Goal: Transaction & Acquisition: Purchase product/service

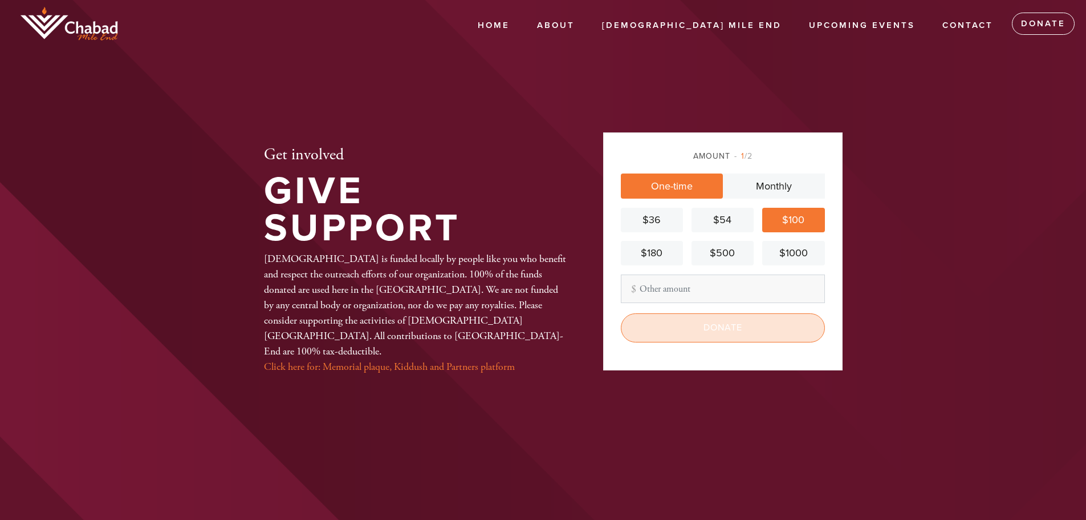
click at [717, 320] on input "Donate" at bounding box center [723, 327] width 204 height 29
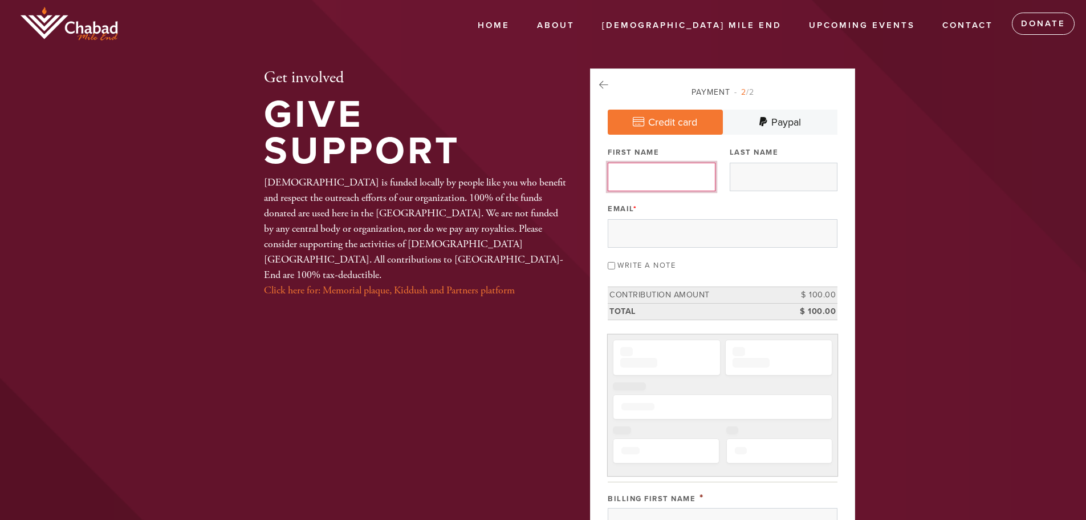
click at [684, 174] on input "First Name" at bounding box center [662, 177] width 108 height 29
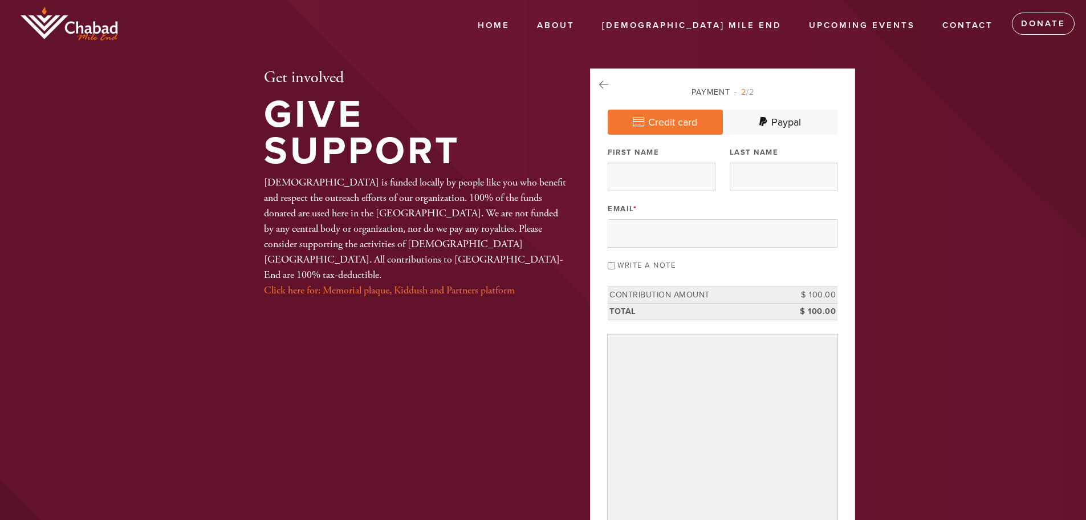
click at [671, 181] on input "First Name" at bounding box center [662, 177] width 108 height 29
type input "Sophie"
click at [757, 178] on input "Last Name" at bounding box center [784, 177] width 108 height 29
type input "Jama"
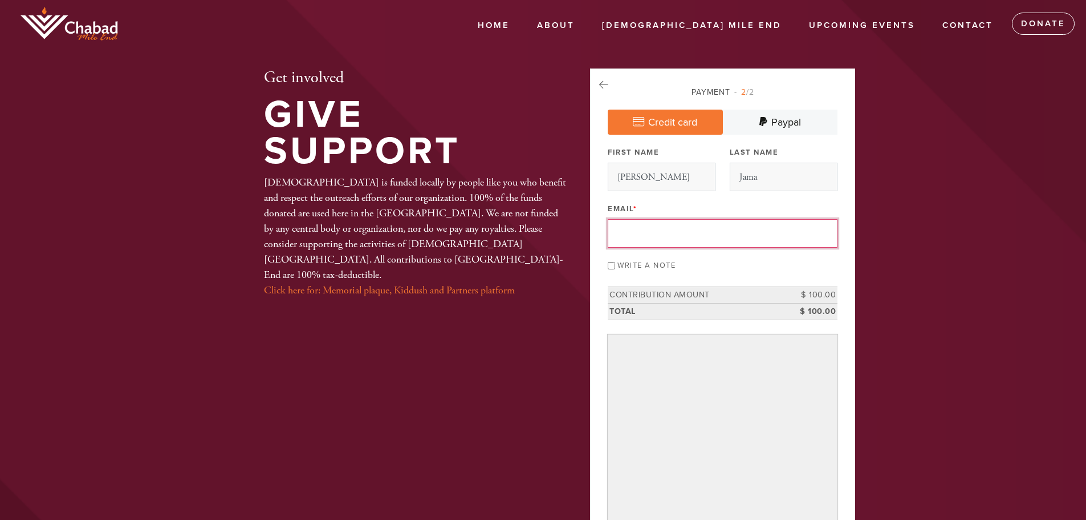
click at [723, 234] on input "Email *" at bounding box center [723, 233] width 230 height 29
type input "[EMAIL_ADDRESS][DOMAIN_NAME]"
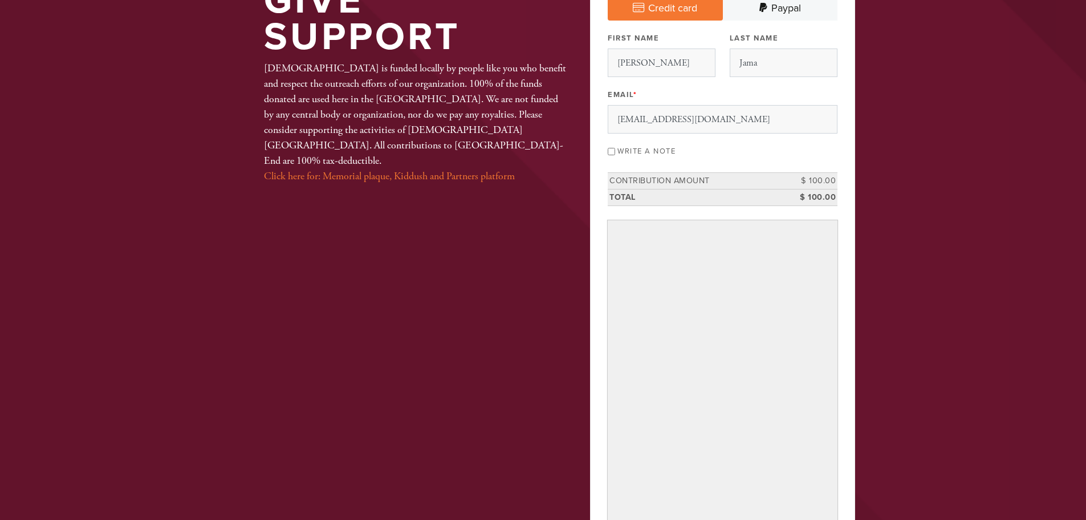
scroll to position [387, 0]
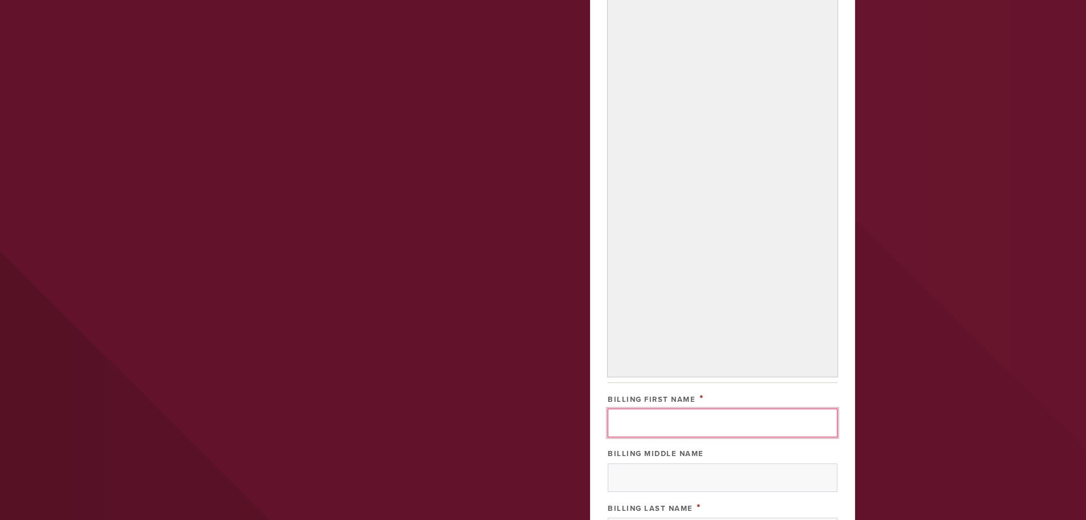
click at [724, 420] on input "Billing First Name" at bounding box center [723, 422] width 230 height 29
type input "[PERSON_NAME]"
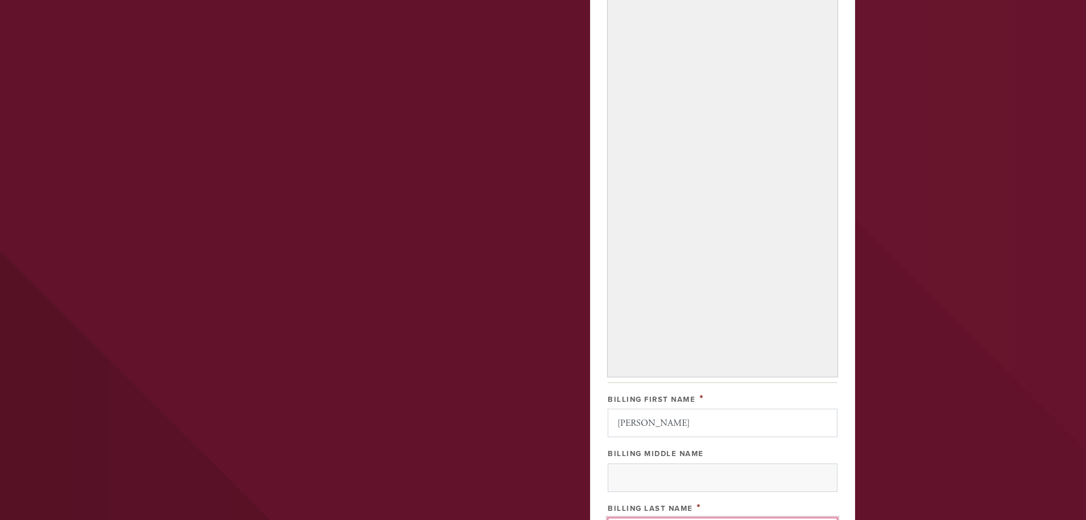
type input "Jama"
type input "5991 [PERSON_NAME]"
type input "Outremont"
type input "[GEOGRAPHIC_DATA]"
type input "QC"
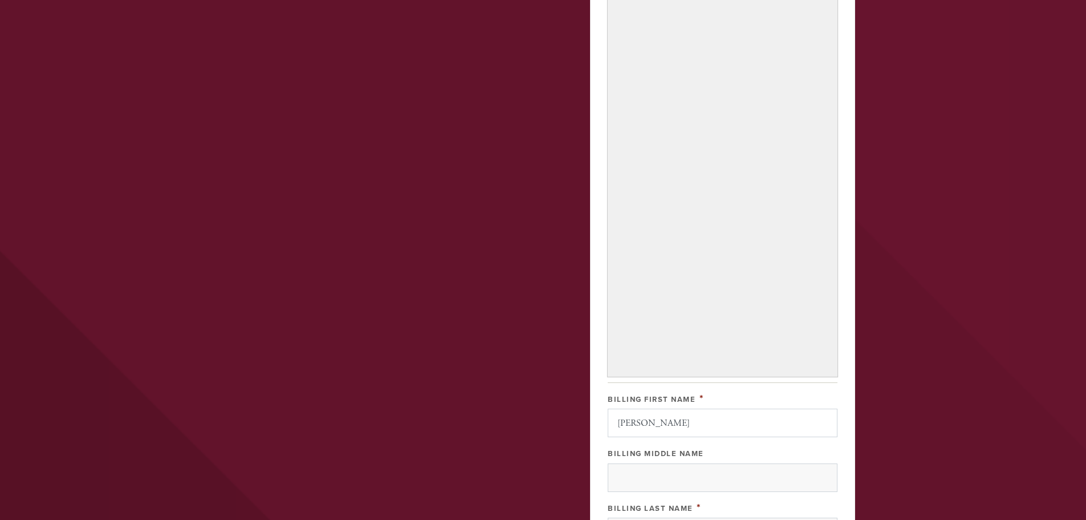
type input "H2V 3Y5"
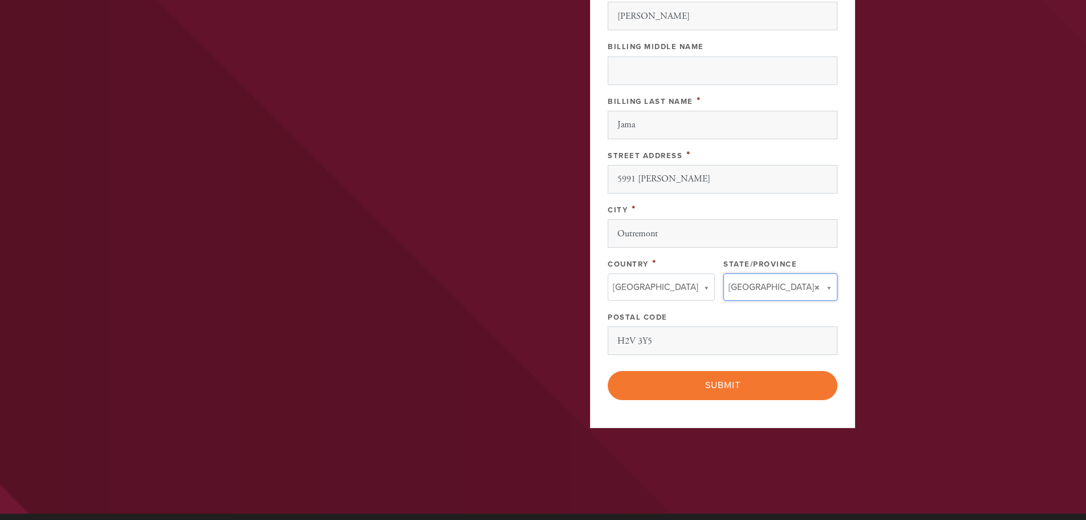
type input "QC"
type input "Canada"
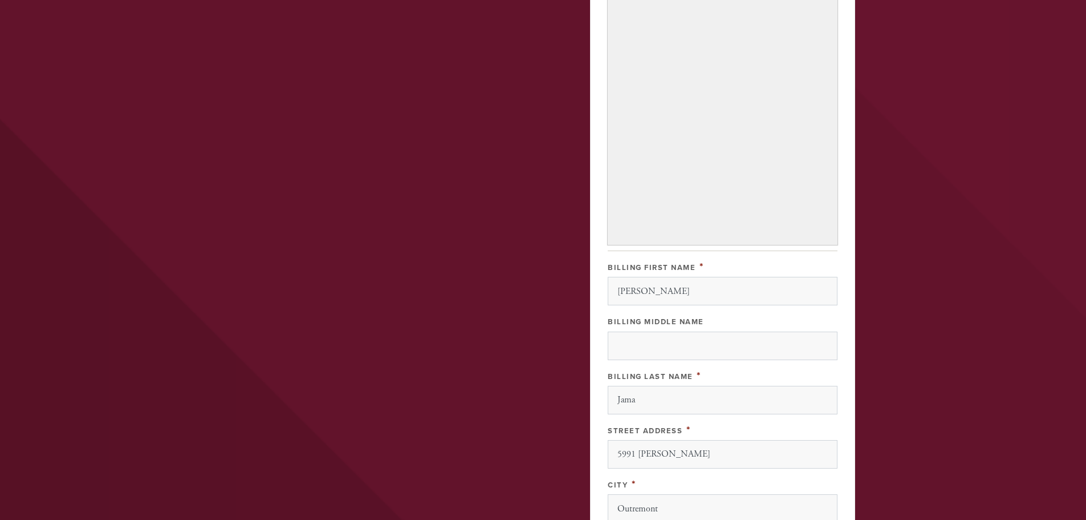
scroll to position [737, 0]
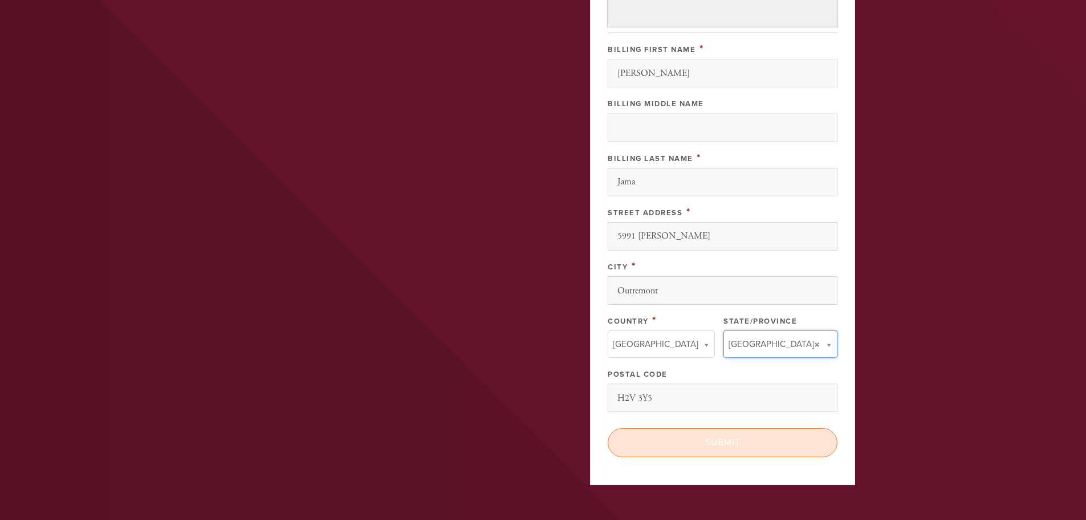
click at [747, 440] on input "Submit" at bounding box center [723, 442] width 230 height 29
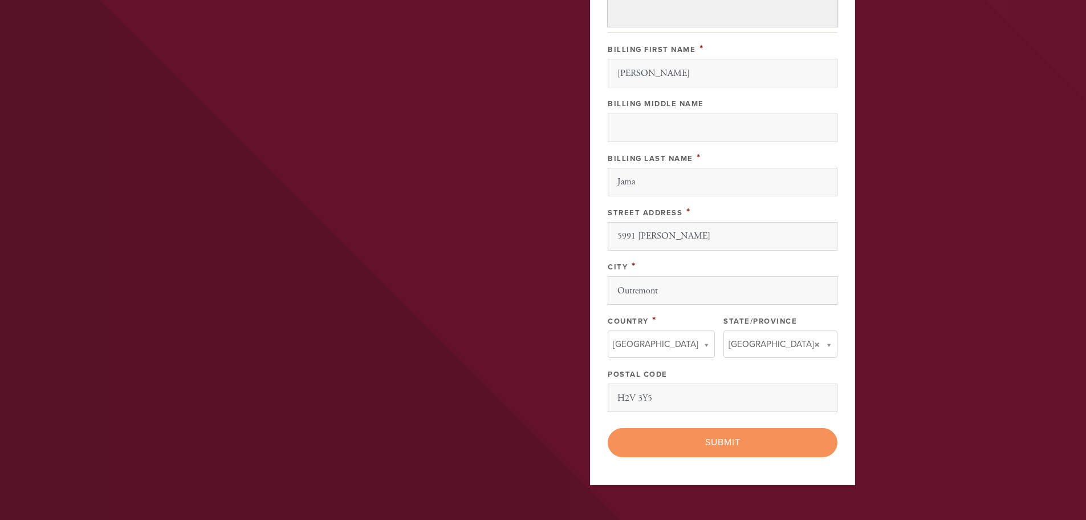
click at [744, 439] on div "< Previous Page Submit" at bounding box center [723, 442] width 230 height 29
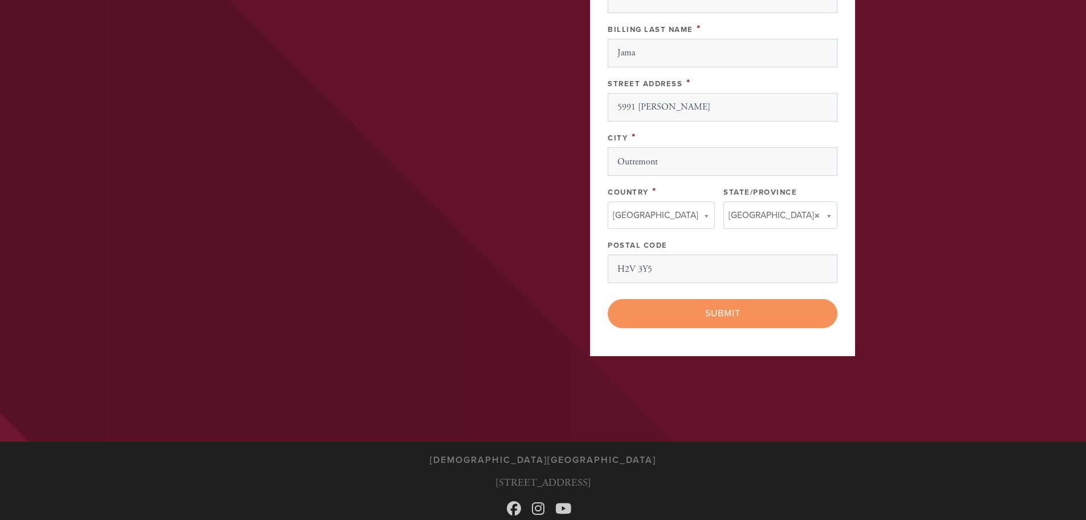
scroll to position [909, 0]
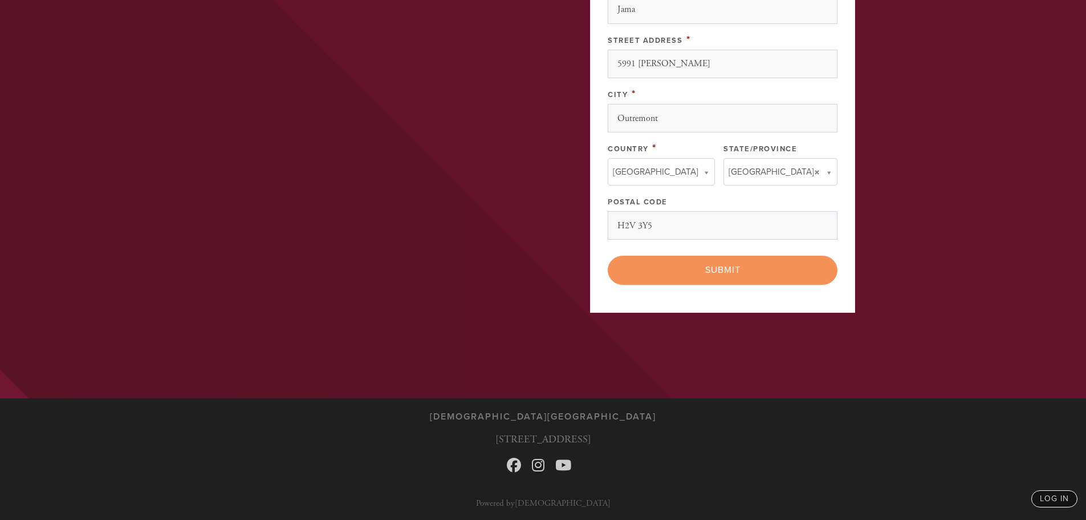
click at [724, 267] on div "< Previous Page Submit" at bounding box center [723, 269] width 230 height 29
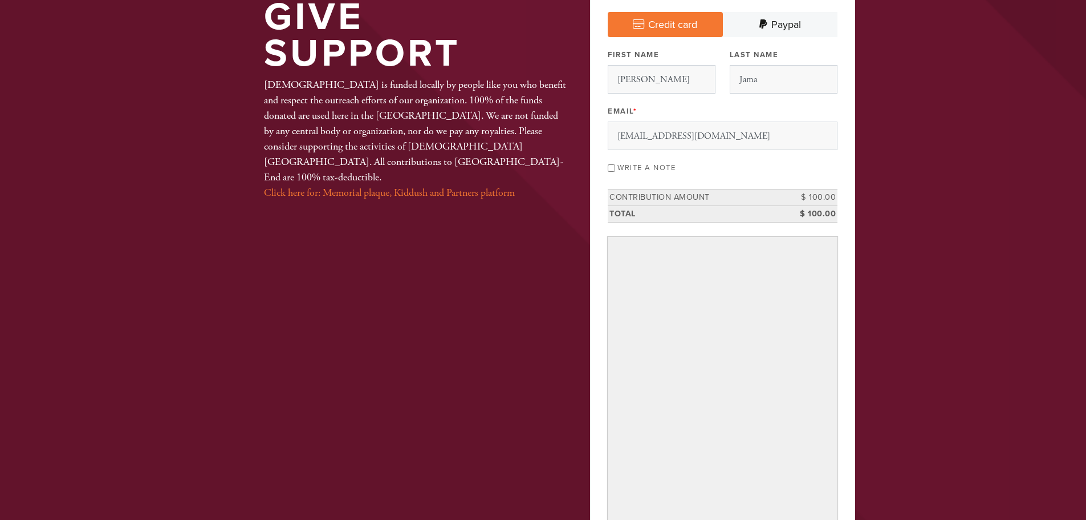
scroll to position [0, 0]
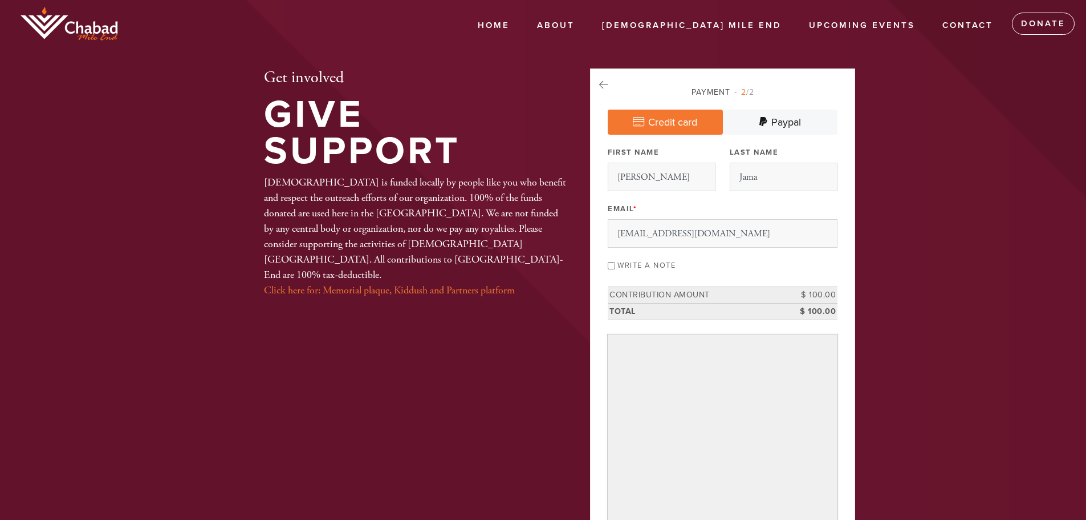
click at [651, 121] on link "Credit card" at bounding box center [665, 121] width 115 height 25
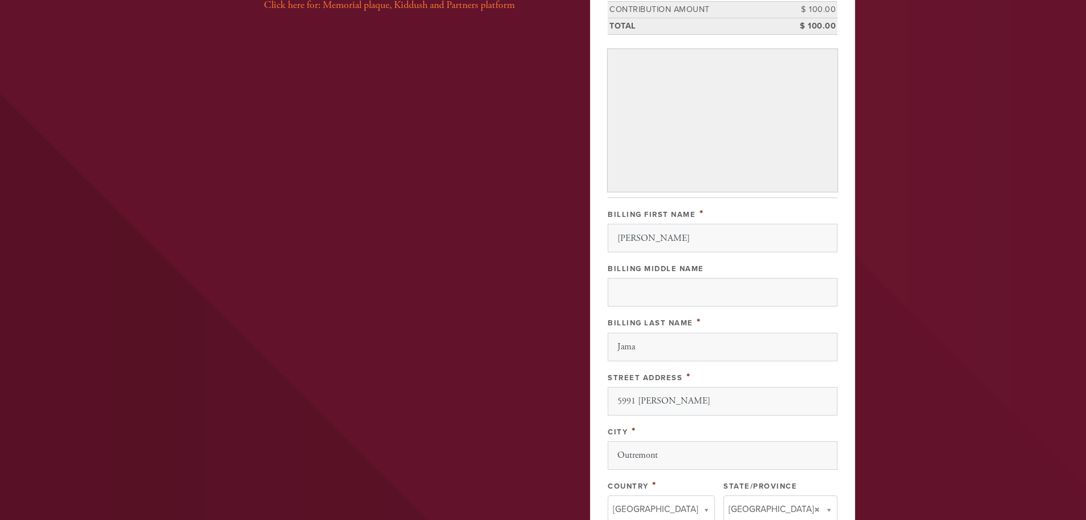
scroll to position [570, 0]
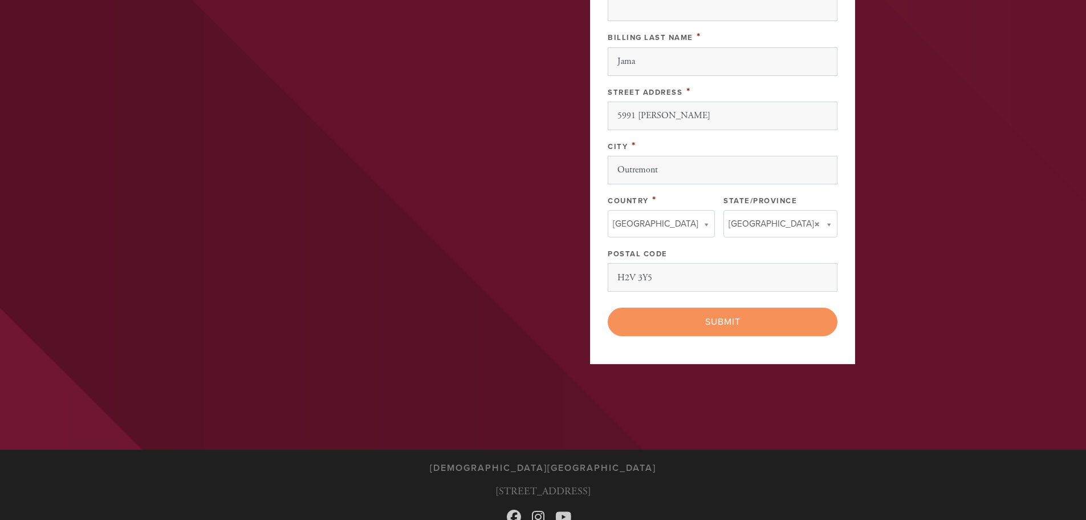
click at [715, 320] on div "< Previous Page Submit" at bounding box center [723, 321] width 230 height 29
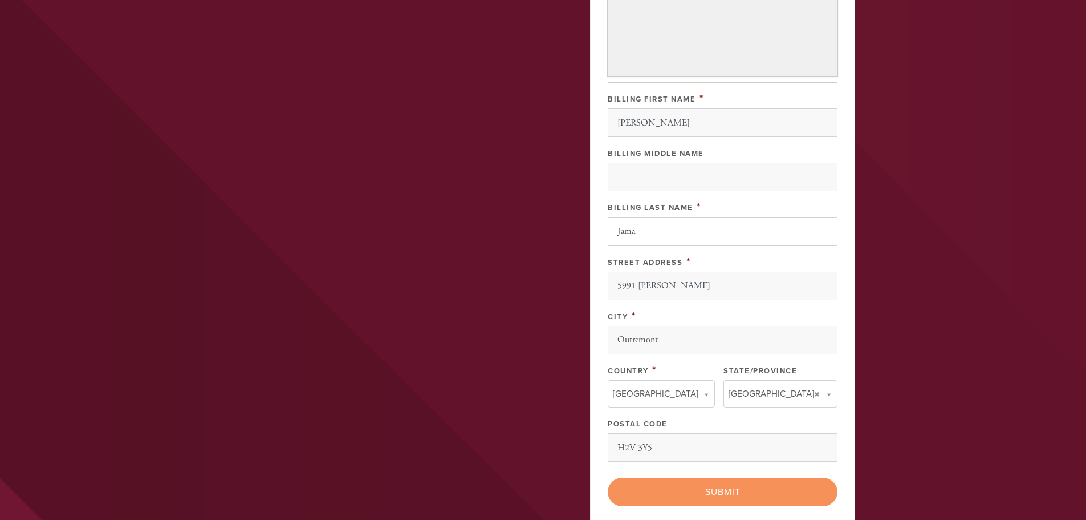
scroll to position [456, 0]
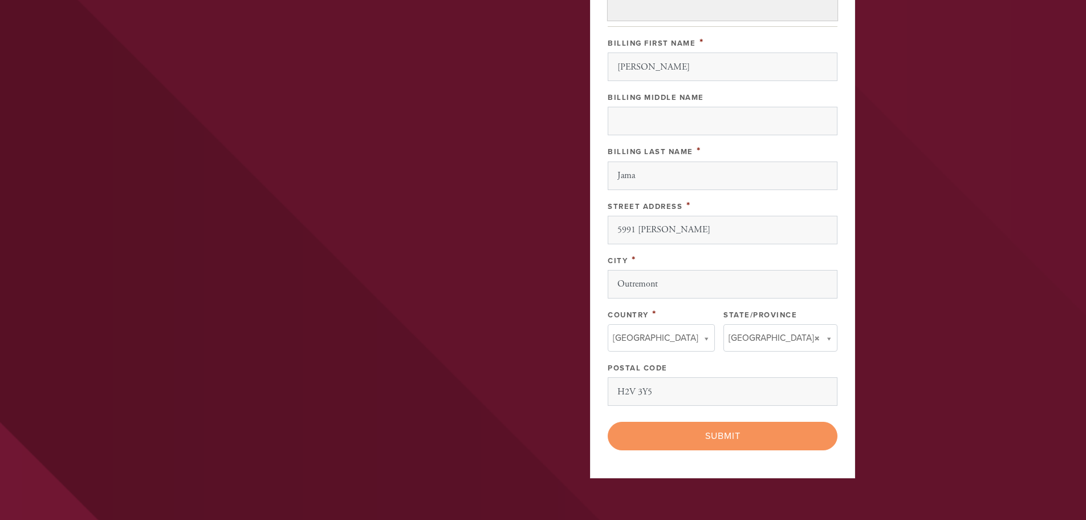
click at [699, 439] on div "< Previous Page Submit" at bounding box center [723, 435] width 230 height 29
click at [699, 438] on div "< Previous Page Submit" at bounding box center [723, 435] width 230 height 29
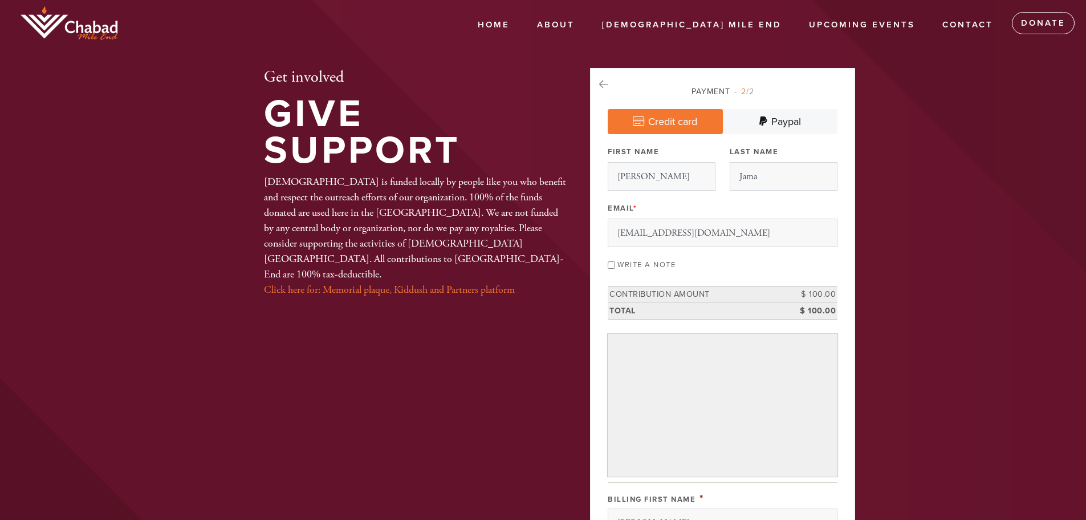
scroll to position [0, 0]
click at [608, 86] on icon at bounding box center [603, 85] width 9 height 10
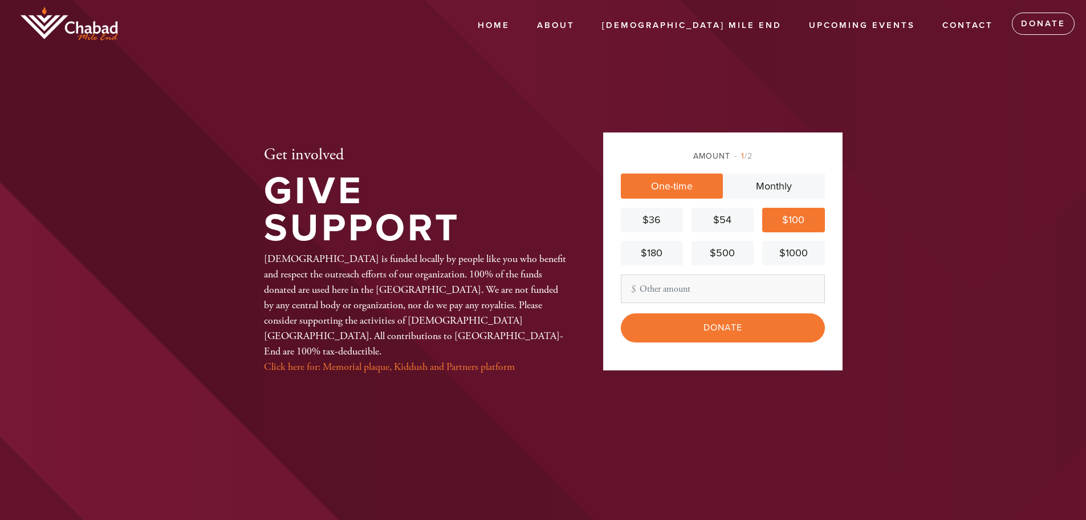
click at [802, 216] on div "$100" at bounding box center [793, 219] width 53 height 15
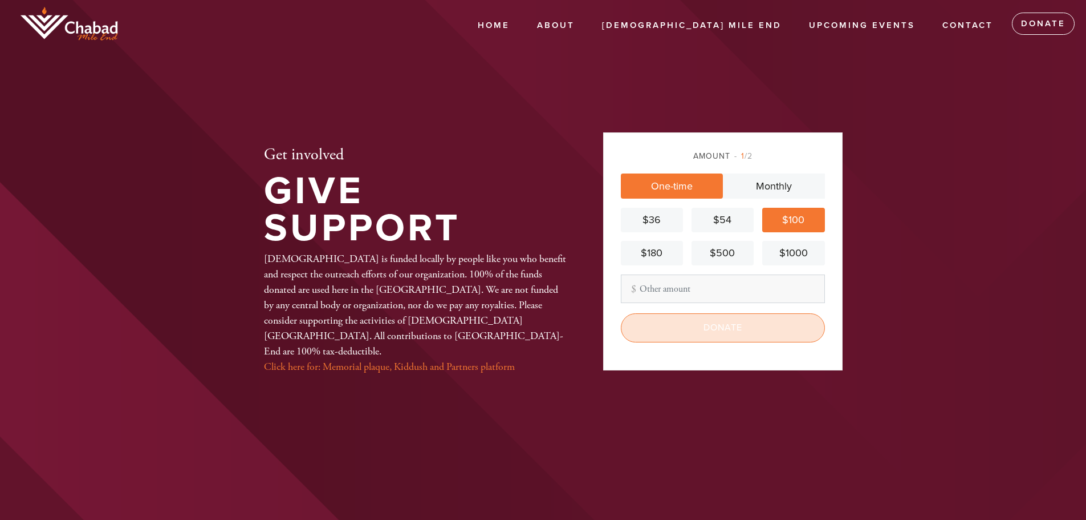
drag, startPoint x: 742, startPoint y: 328, endPoint x: 890, endPoint y: 340, distance: 147.6
click at [745, 329] on input "Donate" at bounding box center [723, 327] width 204 height 29
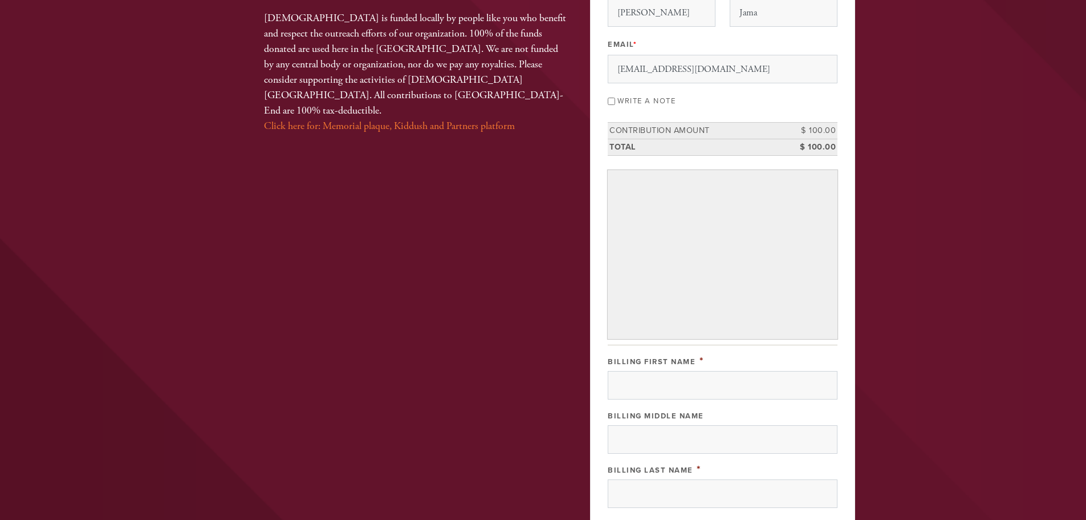
scroll to position [171, 0]
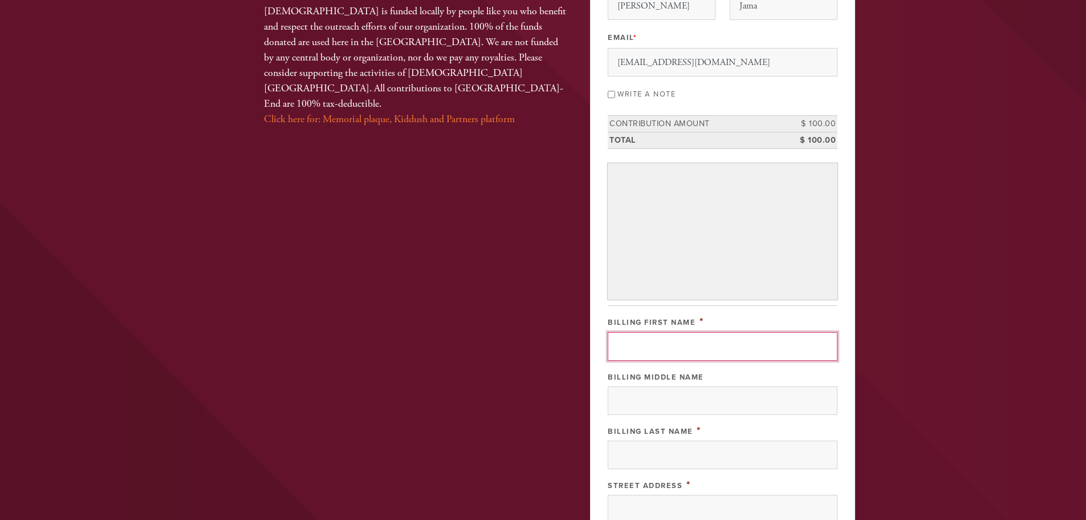
click at [709, 340] on input "Billing First Name" at bounding box center [723, 346] width 230 height 29
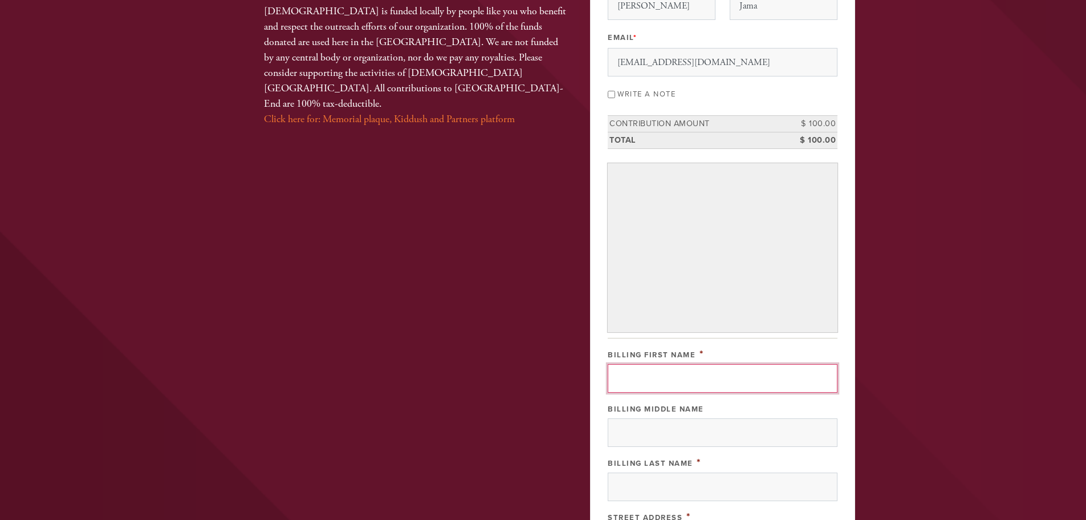
click at [703, 381] on input "Billing First Name" at bounding box center [723, 378] width 230 height 29
type input "Sophie"
type input "Jama"
type input "5991 Durocher"
type input "Outremont"
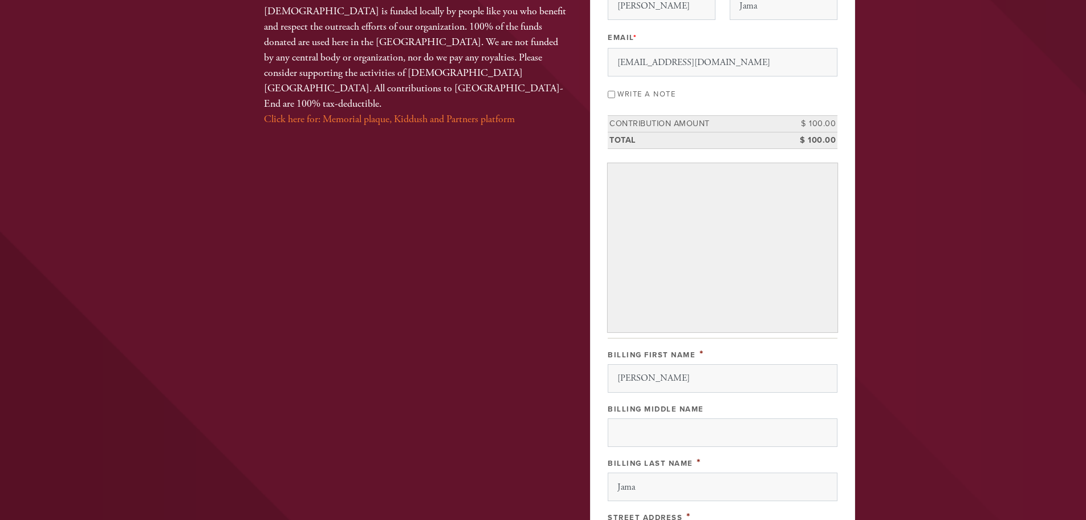
type input "Canada"
type input "QC"
type input "H2V 3Y5"
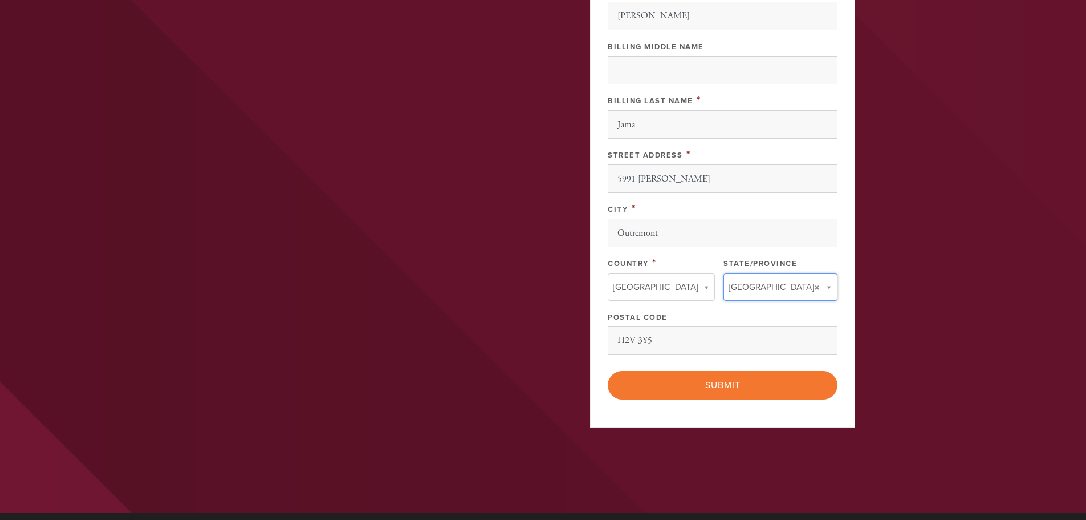
type input "QC"
type input "Canada"
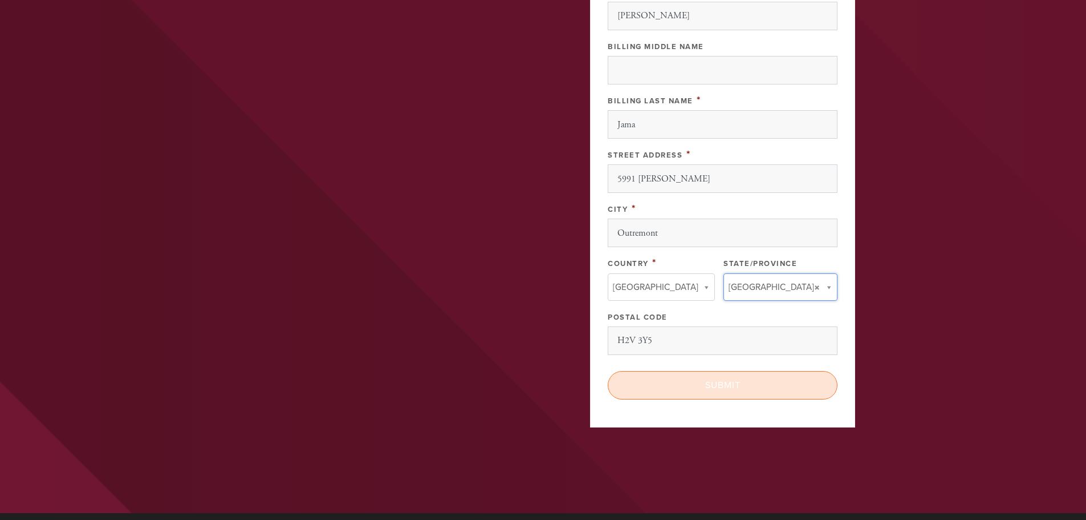
click at [721, 380] on input "Submit" at bounding box center [723, 385] width 230 height 29
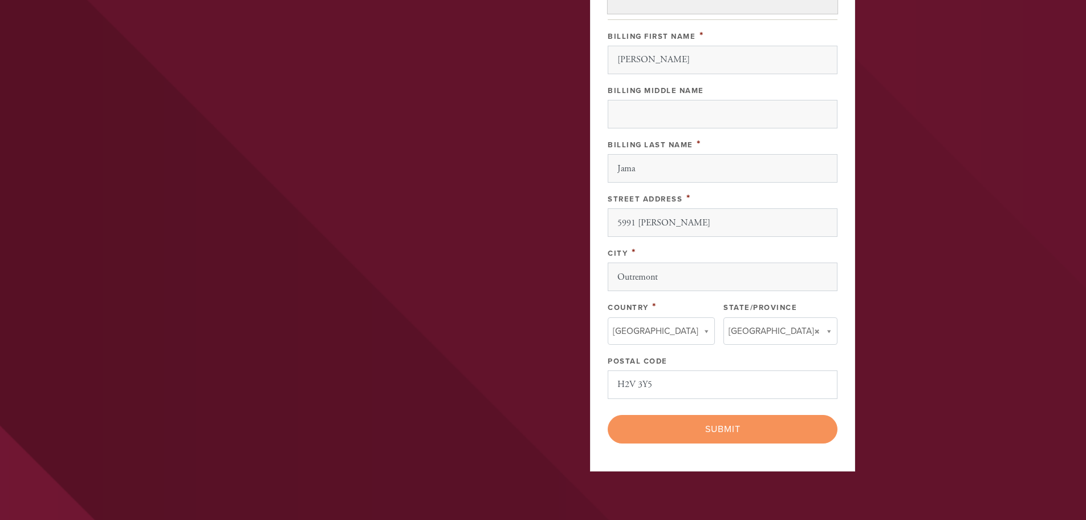
scroll to position [627, 0]
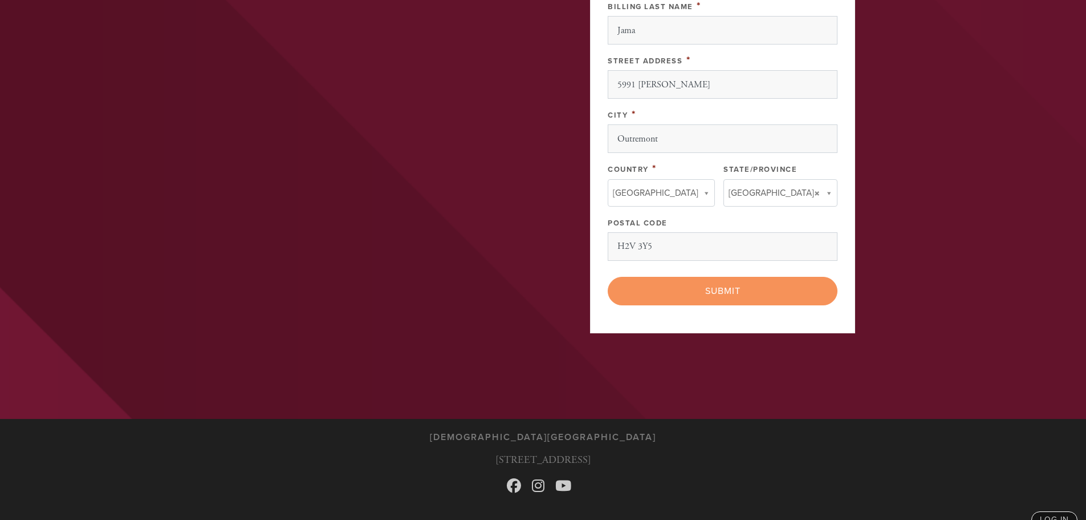
click at [728, 290] on div "< Previous Page Submit" at bounding box center [723, 291] width 230 height 29
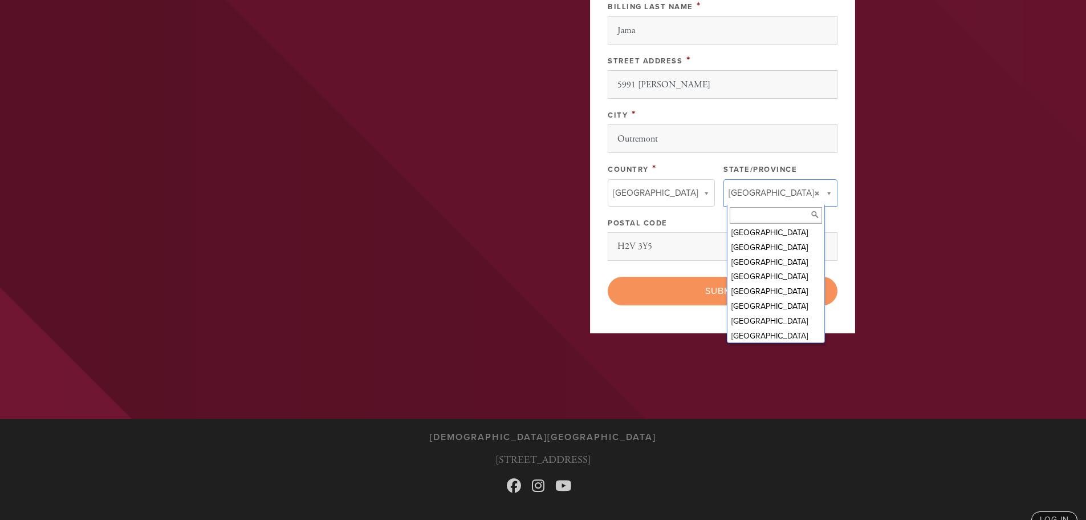
scroll to position [59, 0]
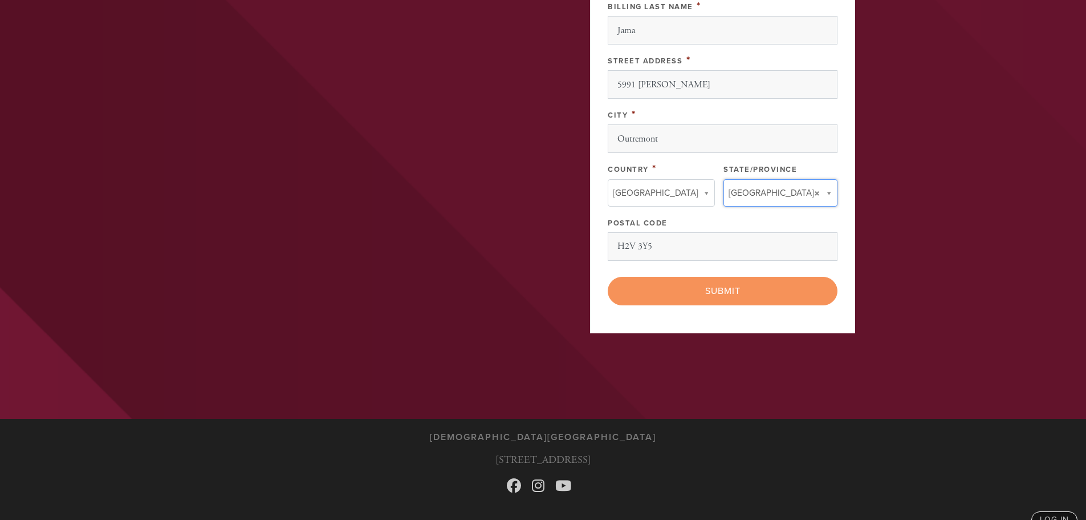
drag, startPoint x: 868, startPoint y: 186, endPoint x: 856, endPoint y: 188, distance: 12.1
drag, startPoint x: 649, startPoint y: 245, endPoint x: 668, endPoint y: 242, distance: 19.6
click at [649, 245] on input "H2V 3Y5" at bounding box center [723, 246] width 230 height 29
type input "H2V3Y5"
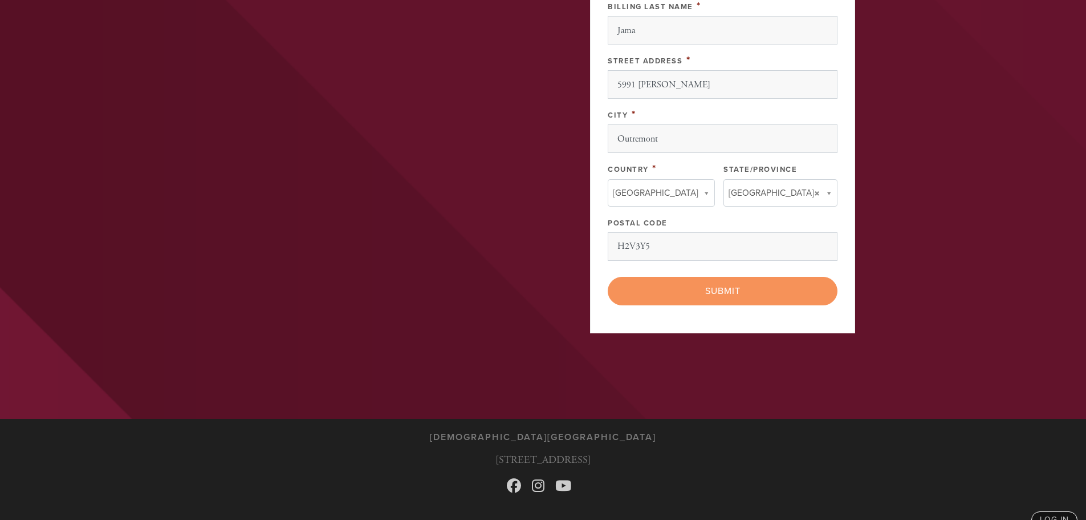
click at [717, 295] on div "< Previous Page Submit" at bounding box center [723, 291] width 230 height 29
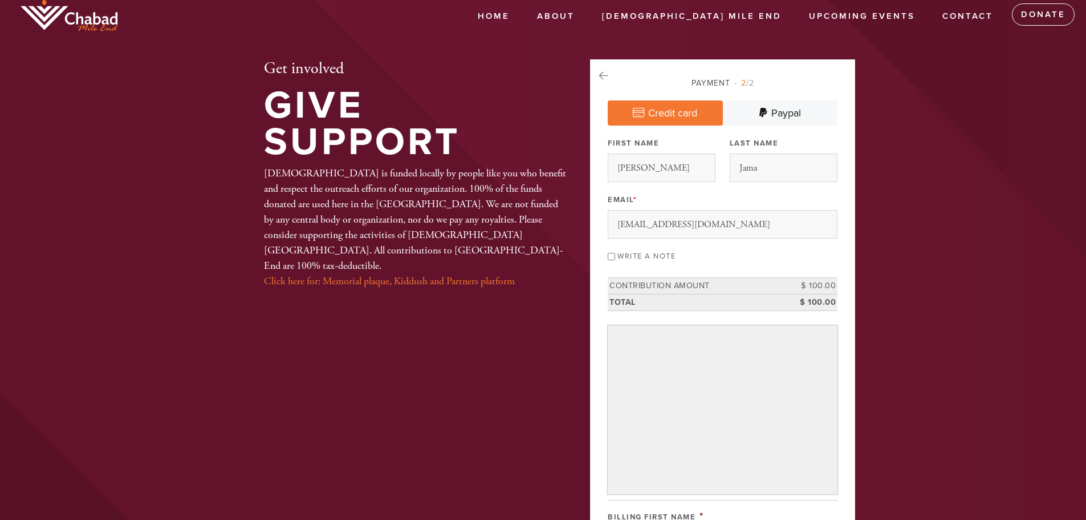
scroll to position [0, 0]
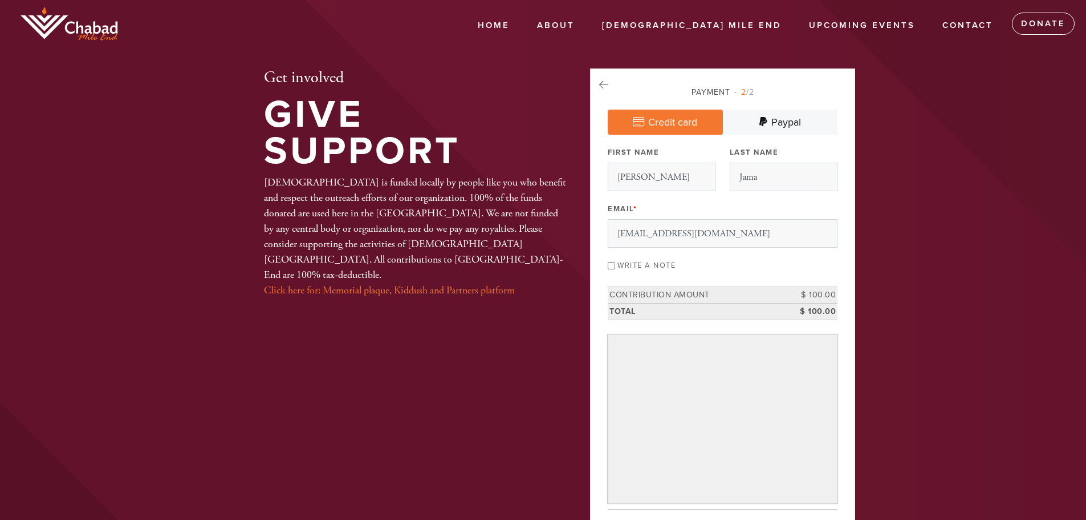
click at [681, 123] on link "Credit card" at bounding box center [665, 121] width 115 height 25
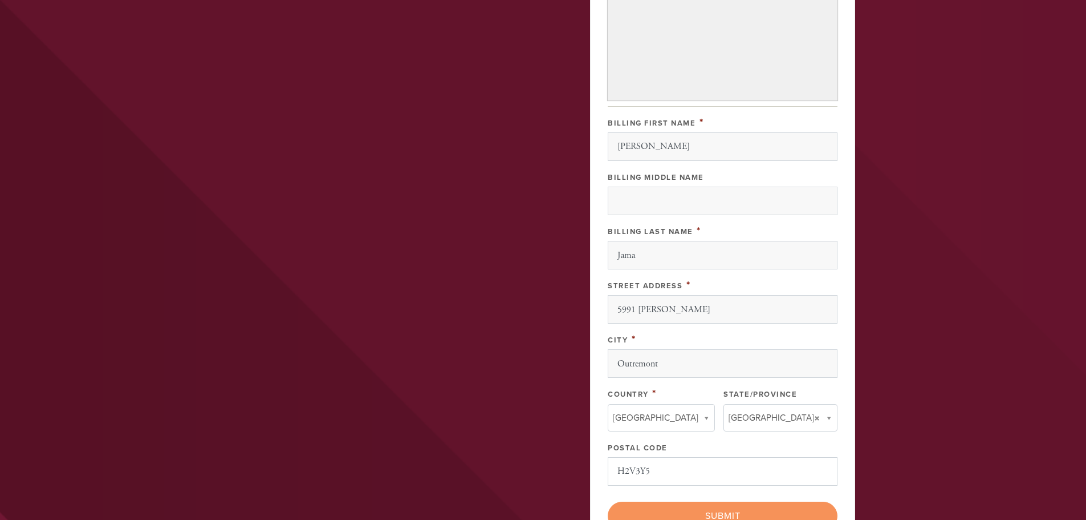
scroll to position [171, 0]
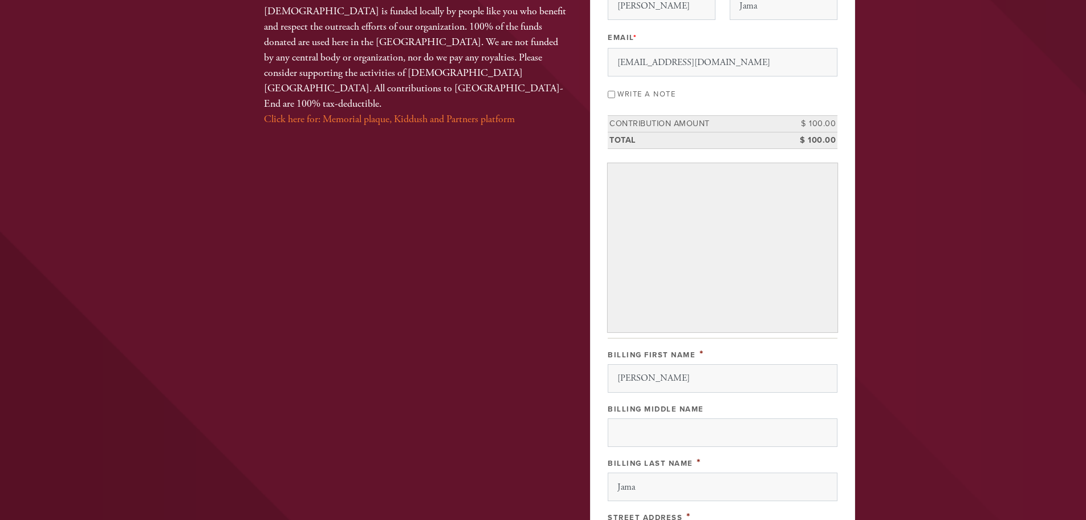
drag, startPoint x: 871, startPoint y: 181, endPoint x: 885, endPoint y: 186, distance: 14.4
click at [872, 182] on header "Home About Jewish Mile End Upcoming Events Contact Donate Get involved Give Sup…" at bounding box center [543, 352] width 1086 height 1046
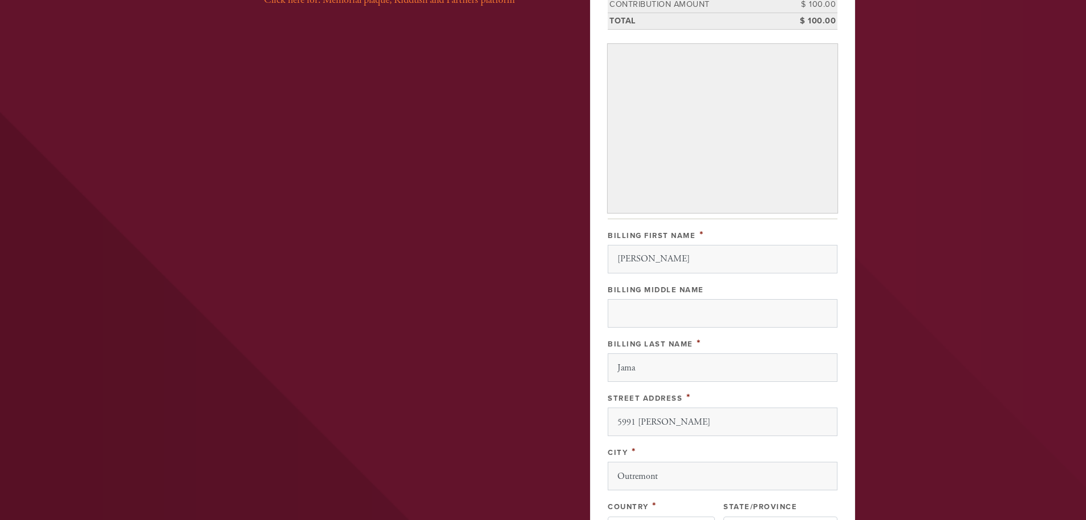
scroll to position [456, 0]
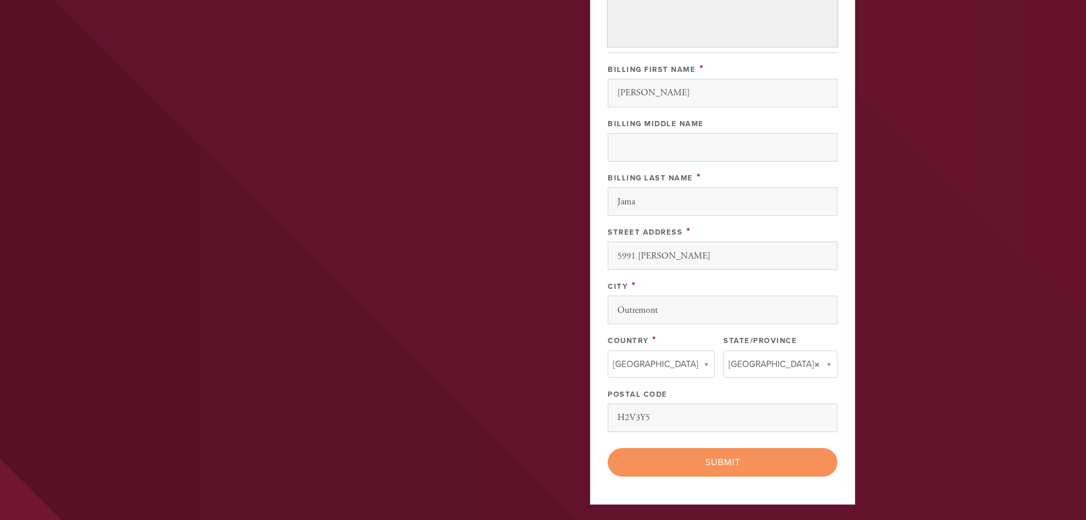
click at [711, 462] on div "< Previous Page Submit" at bounding box center [723, 462] width 230 height 29
click at [711, 461] on div "< Previous Page Submit" at bounding box center [723, 462] width 230 height 29
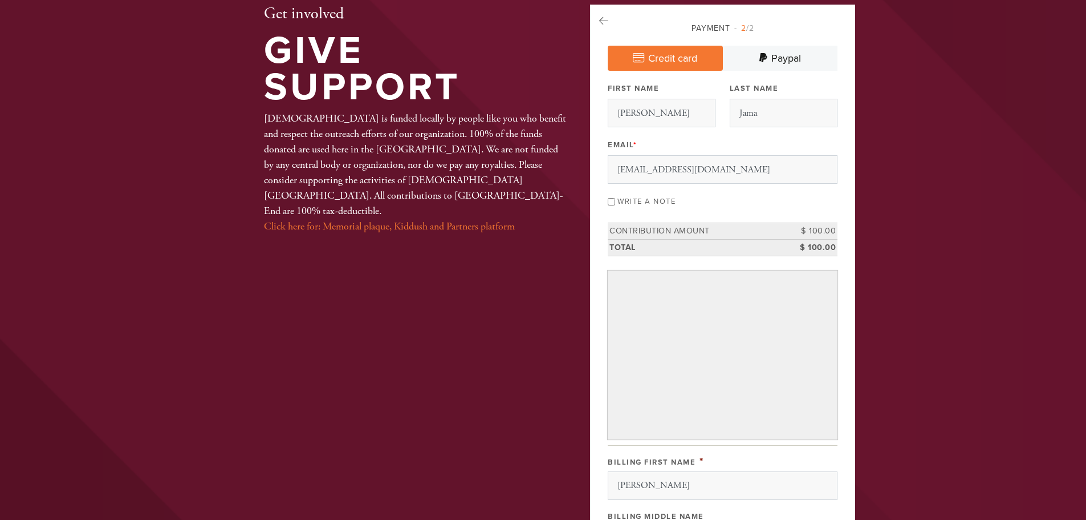
scroll to position [171, 0]
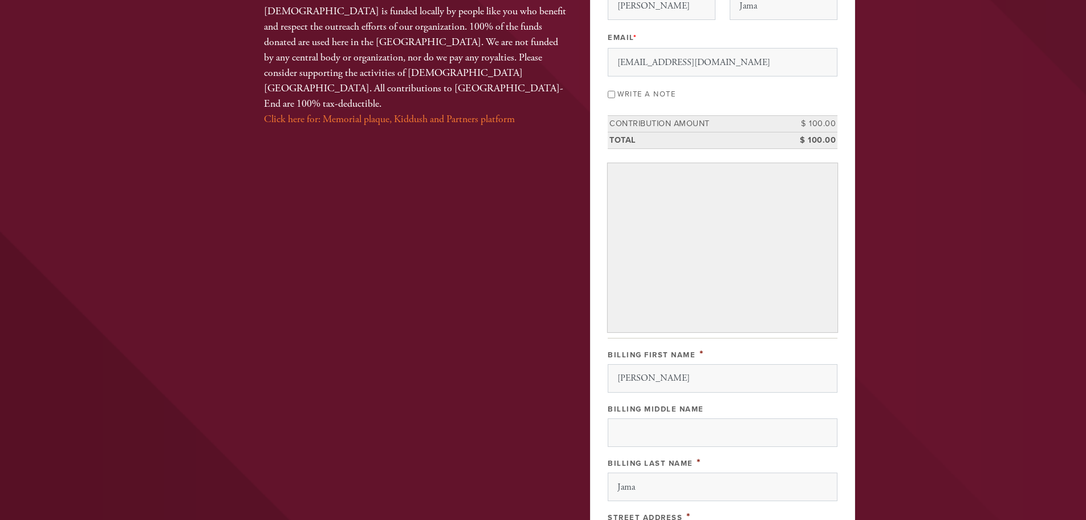
click at [924, 354] on header "Home About Jewish Mile End Upcoming Events Contact Donate Get involved Give Sup…" at bounding box center [543, 352] width 1086 height 1046
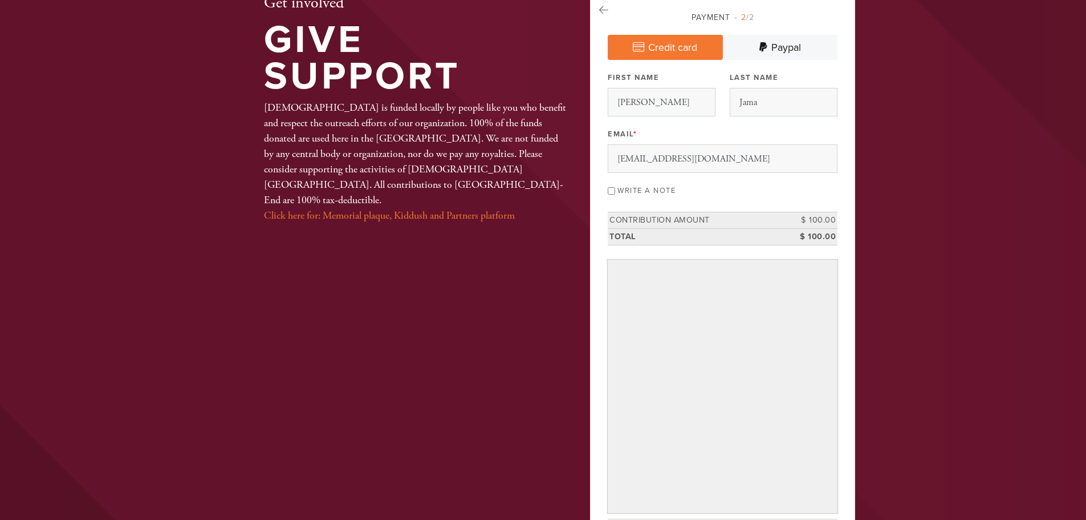
scroll to position [0, 0]
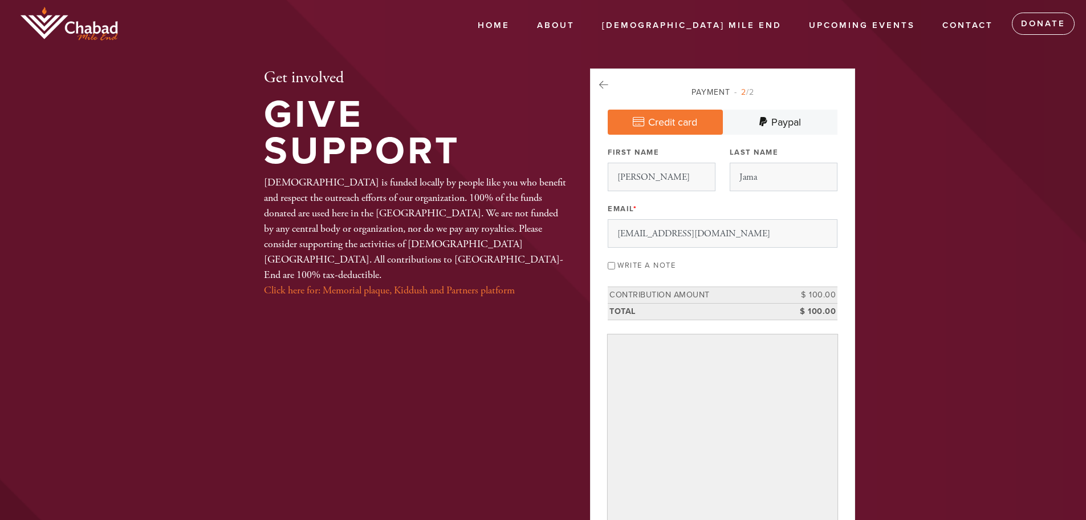
click at [615, 266] on input "Write a note" at bounding box center [611, 265] width 7 height 7
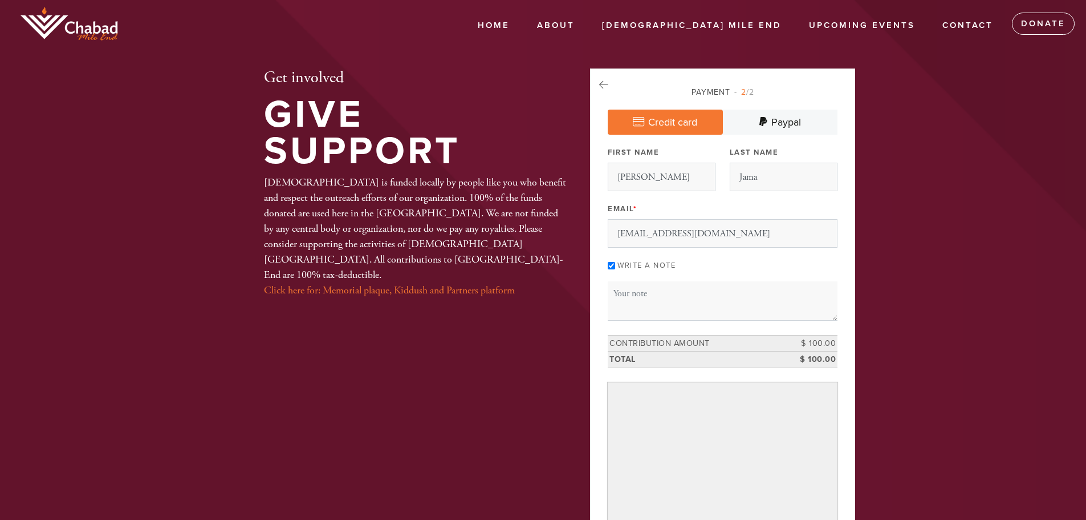
click at [615, 266] on input "Write a note" at bounding box center [611, 265] width 7 height 7
checkbox input "false"
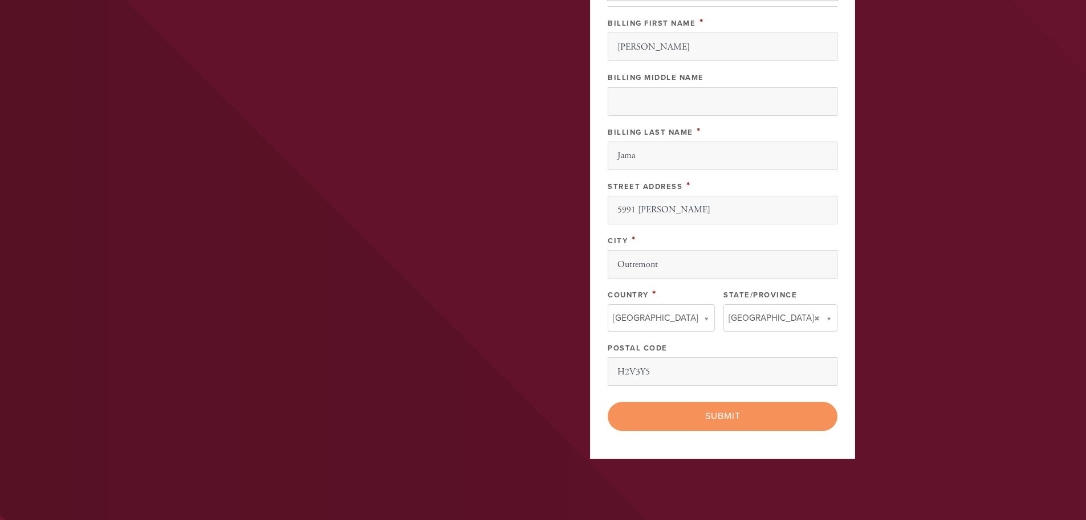
scroll to position [786, 0]
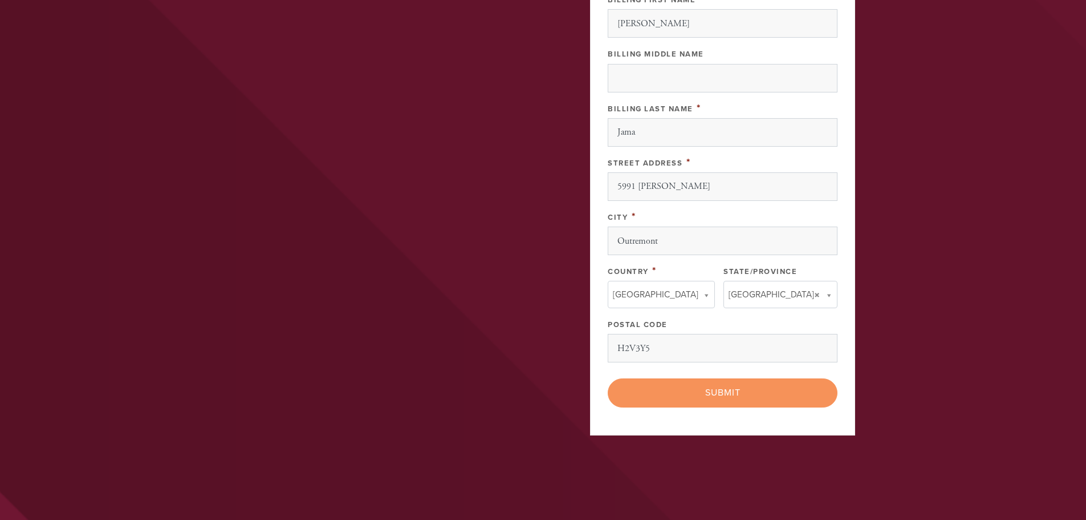
click at [691, 392] on div "< Previous Page Submit" at bounding box center [723, 392] width 230 height 29
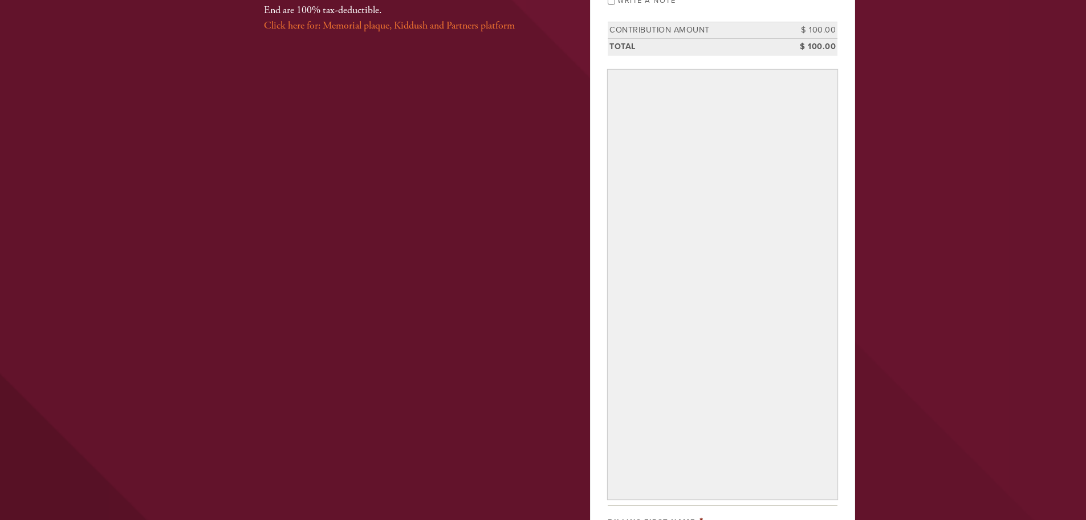
scroll to position [285, 0]
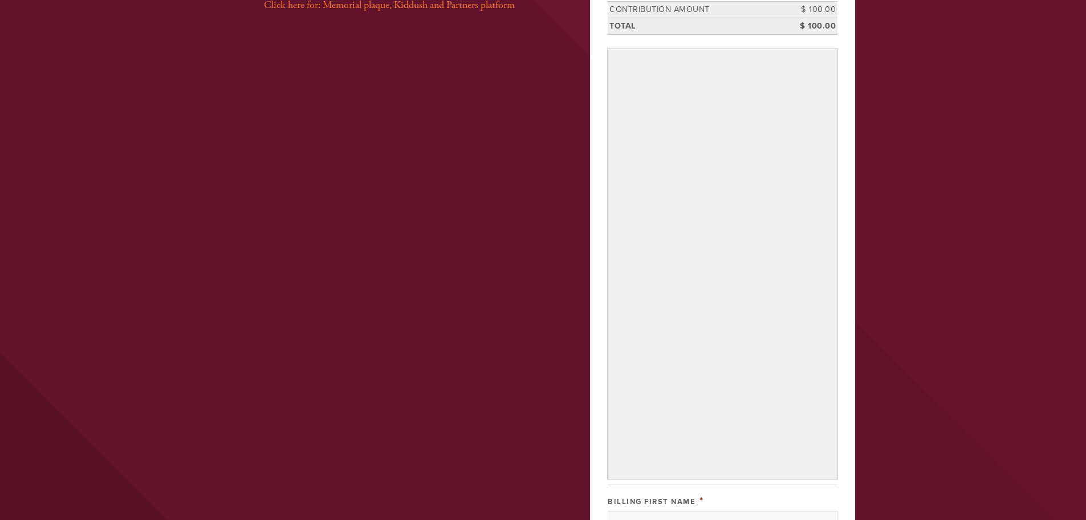
click at [851, 335] on header "Home About Jewish Mile End Upcoming Events Contact Donate Get involved Give Sup…" at bounding box center [543, 368] width 1086 height 1307
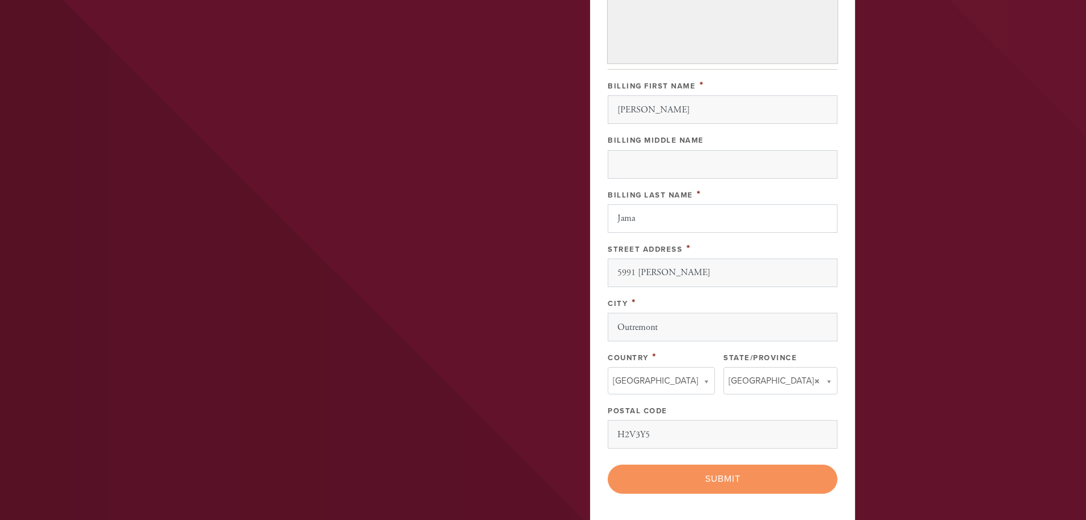
scroll to position [855, 0]
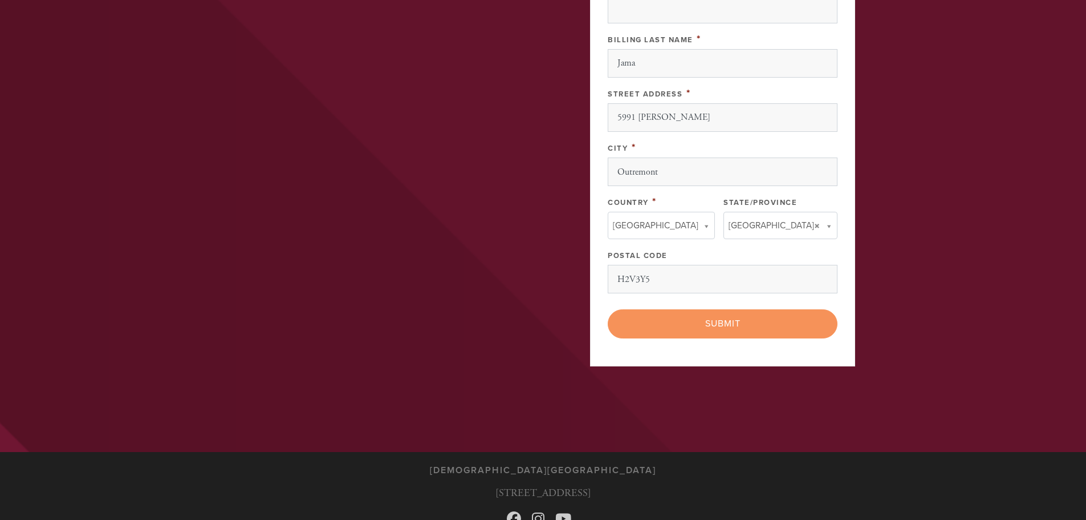
click at [741, 326] on div "< Previous Page Submit" at bounding box center [723, 323] width 230 height 29
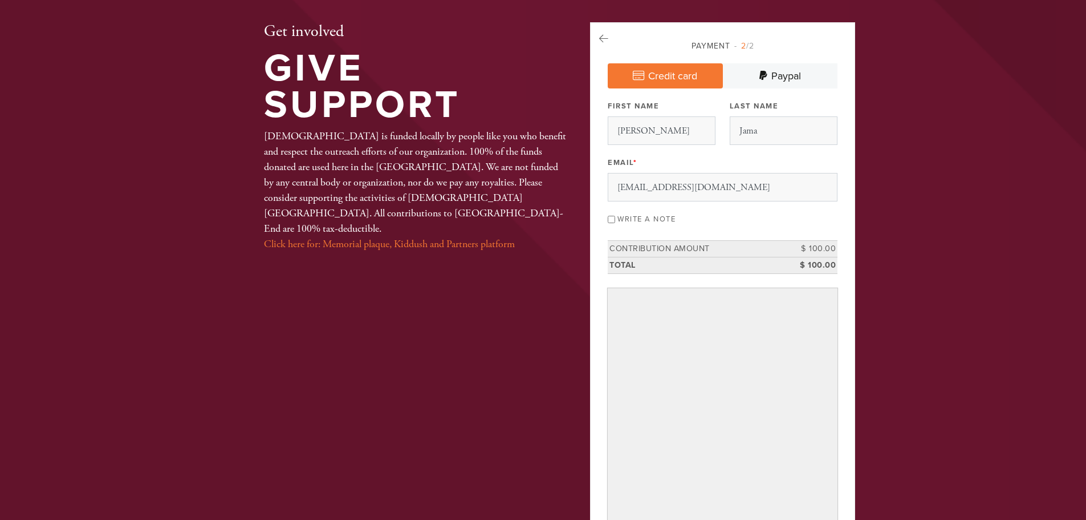
scroll to position [0, 0]
